Goal: Information Seeking & Learning: Learn about a topic

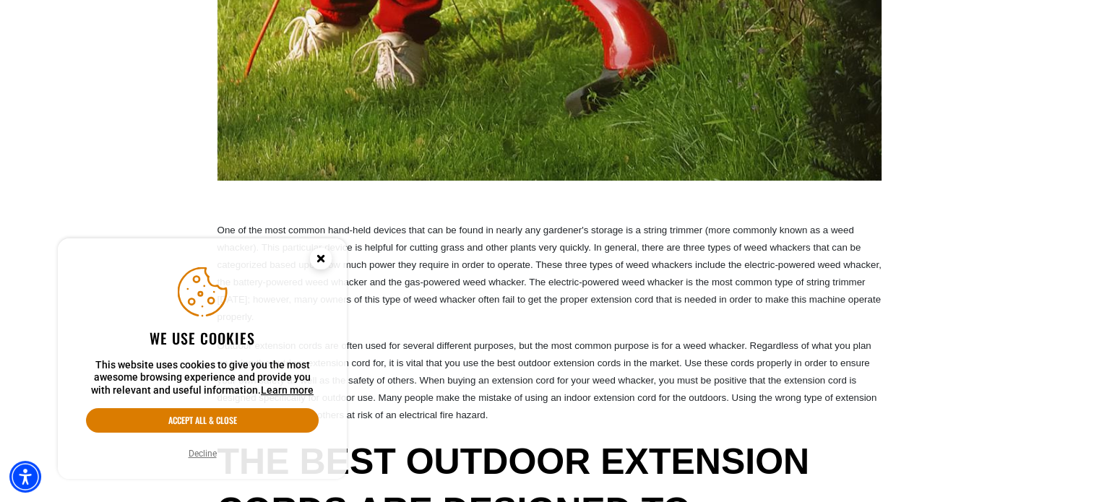
scroll to position [722, 0]
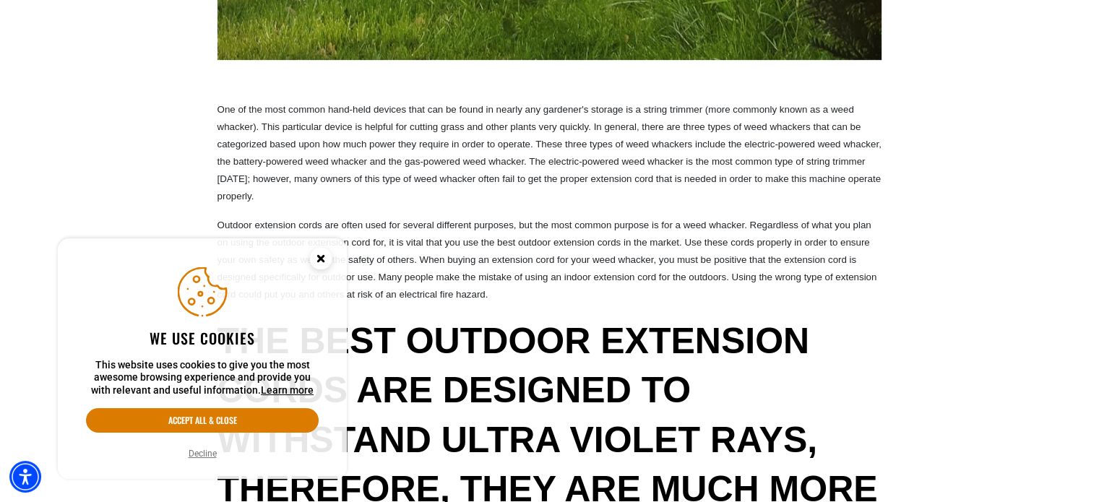
click at [324, 257] on circle "Close this option" at bounding box center [321, 259] width 22 height 22
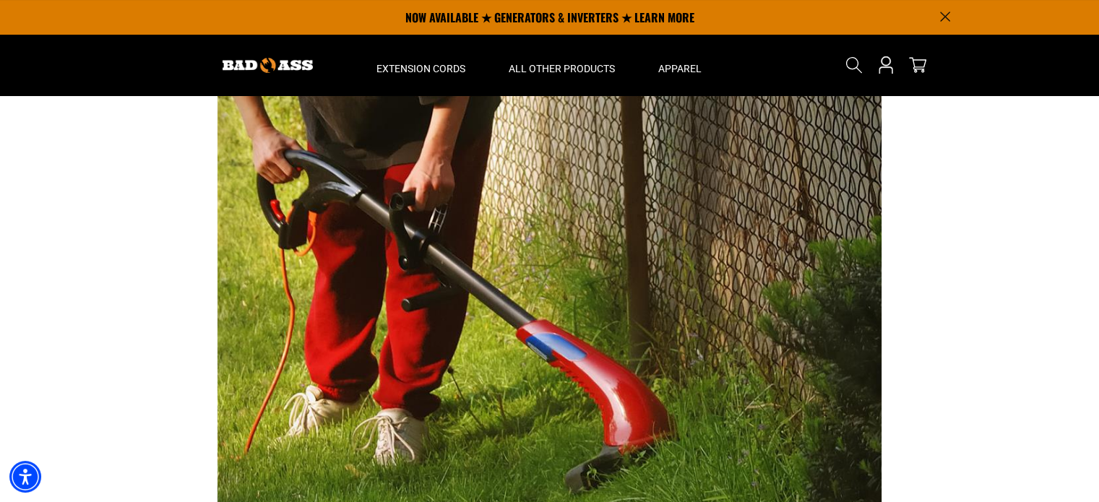
scroll to position [104, 0]
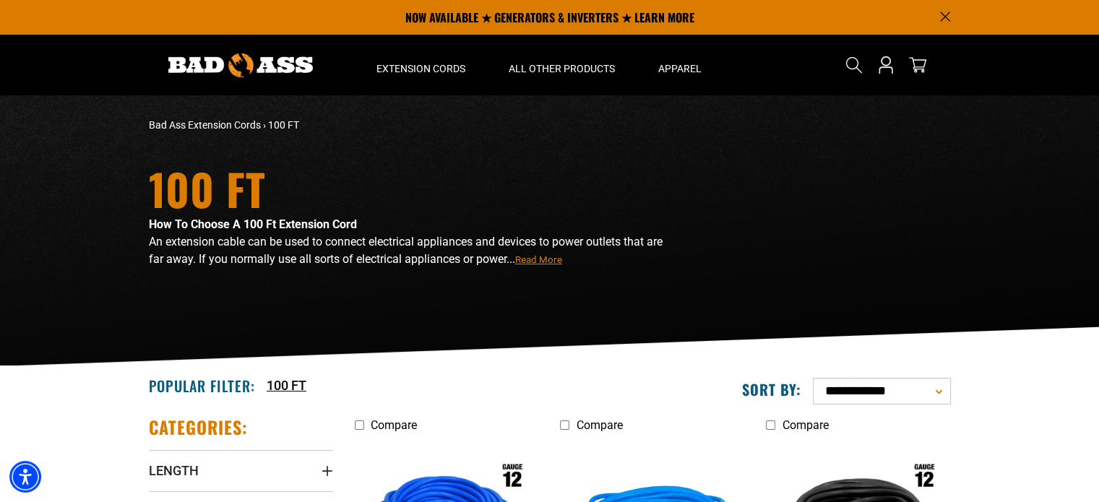
click at [552, 259] on span "Read More" at bounding box center [538, 259] width 47 height 11
